Goal: Find contact information: Find specific fact

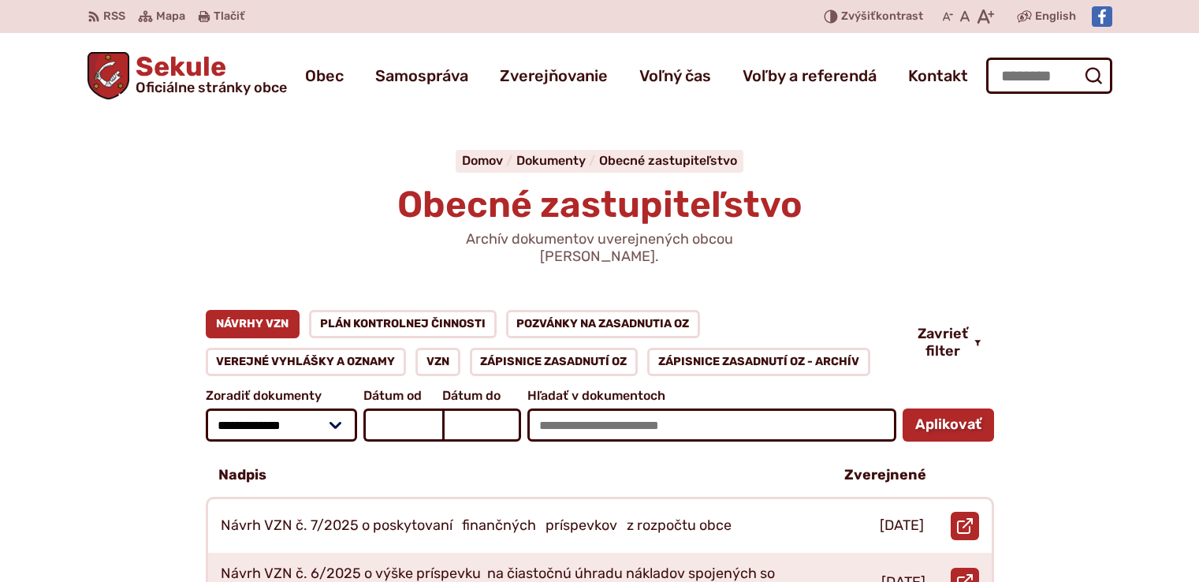
scroll to position [262, 0]
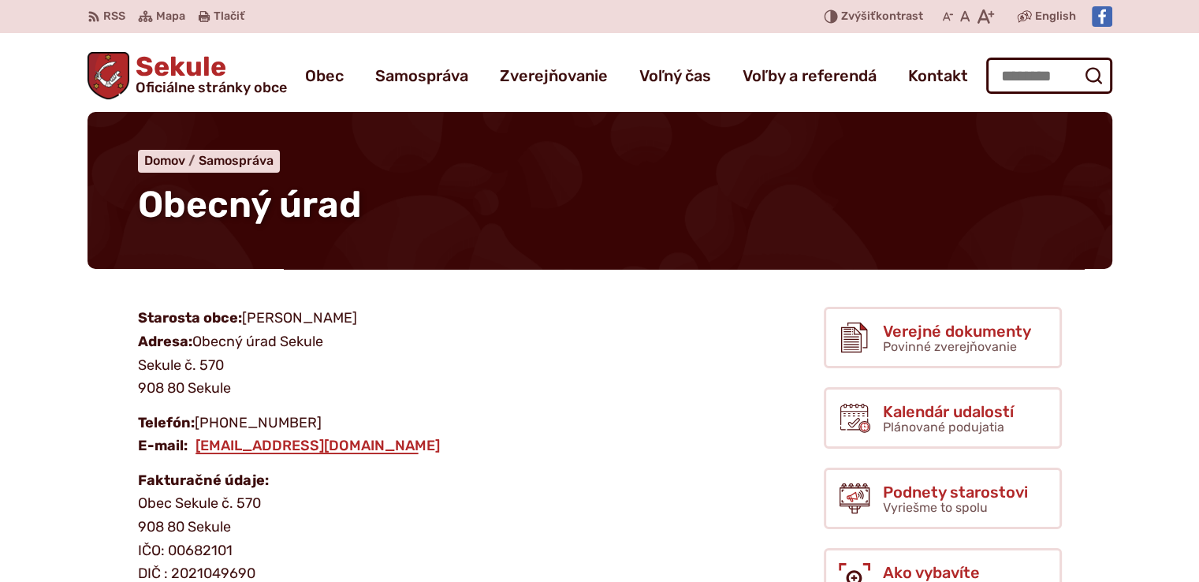
scroll to position [262, 0]
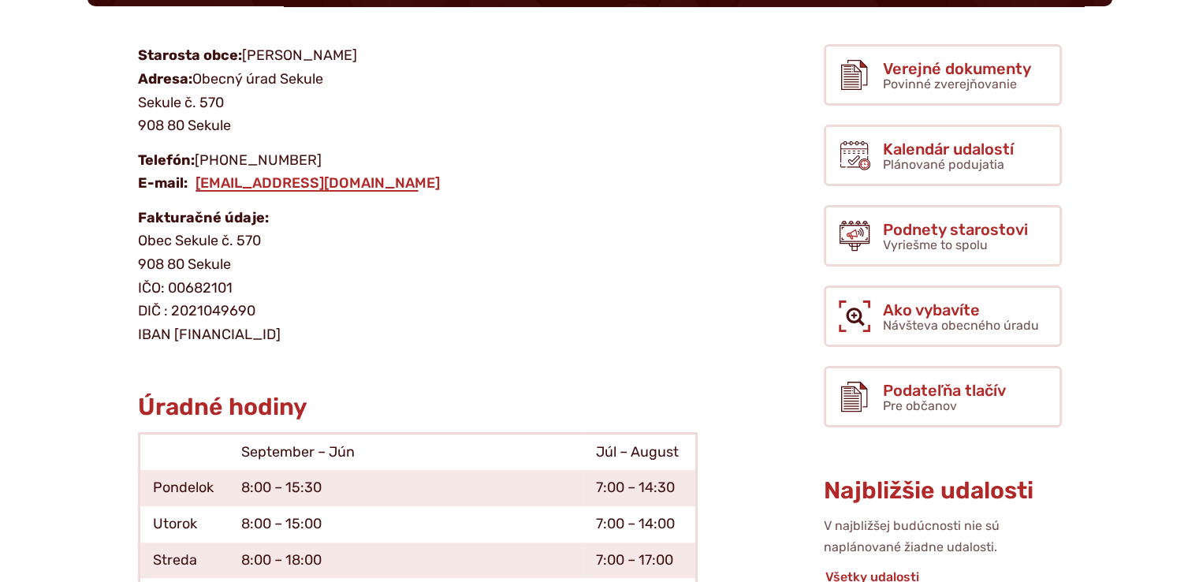
drag, startPoint x: 138, startPoint y: 333, endPoint x: 392, endPoint y: 329, distance: 253.9
click at [392, 329] on p "Fakturačné údaje: Obec Sekule č. 570 908 80 Sekule IČO: 00682101 DIČ : [FINANCI…" at bounding box center [418, 277] width 560 height 140
drag, startPoint x: 167, startPoint y: 287, endPoint x: 239, endPoint y: 285, distance: 71.8
click at [239, 285] on p "Fakturačné údaje: Obec Sekule č. 570 908 80 Sekule IČO: 00682101 DIČ : [FINANCI…" at bounding box center [418, 277] width 560 height 140
copy p "00682101"
